Goal: Navigation & Orientation: Find specific page/section

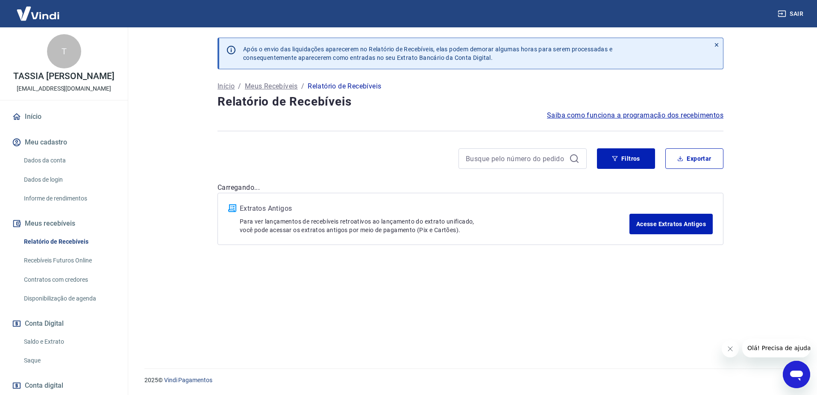
click at [727, 350] on icon "Fechar mensagem da empresa" at bounding box center [729, 348] width 7 height 7
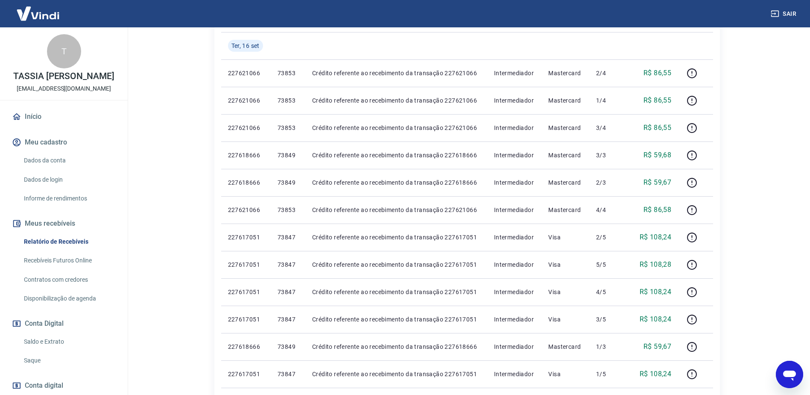
scroll to position [24, 0]
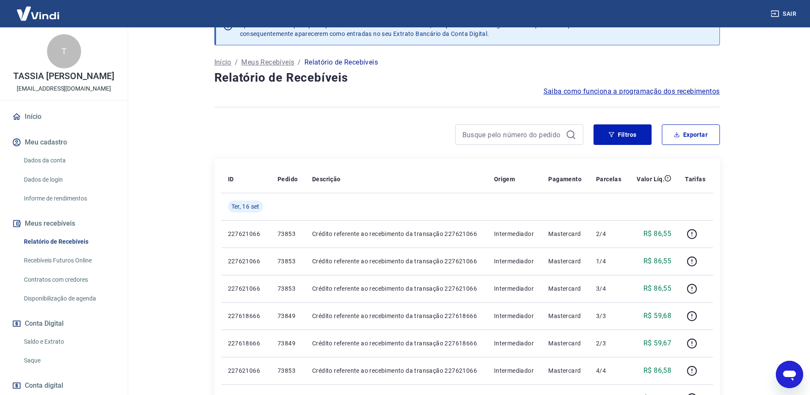
click at [35, 126] on link "Início" at bounding box center [63, 116] width 107 height 19
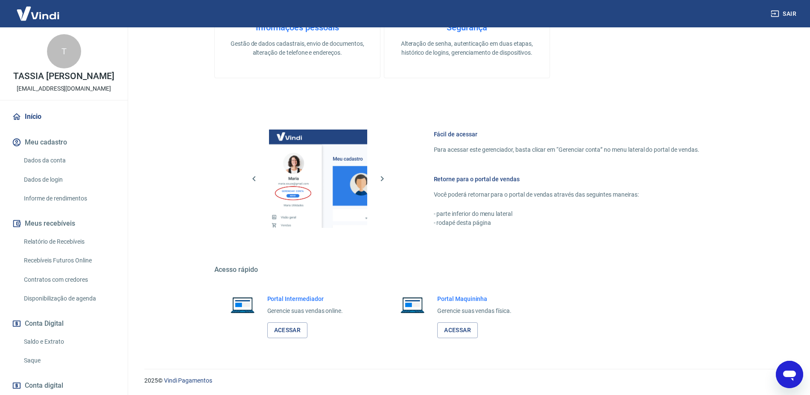
scroll to position [271, 0]
